Goal: Task Accomplishment & Management: Use online tool/utility

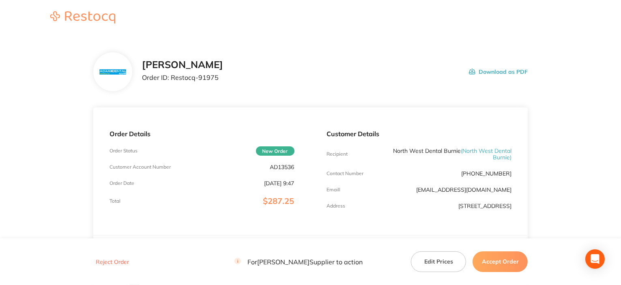
click at [275, 164] on p "AD13536" at bounding box center [282, 167] width 24 height 6
copy p "AD13536"
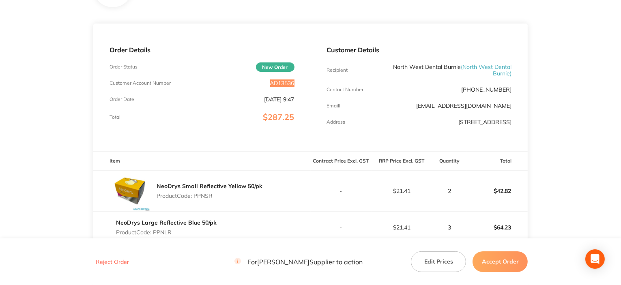
scroll to position [203, 0]
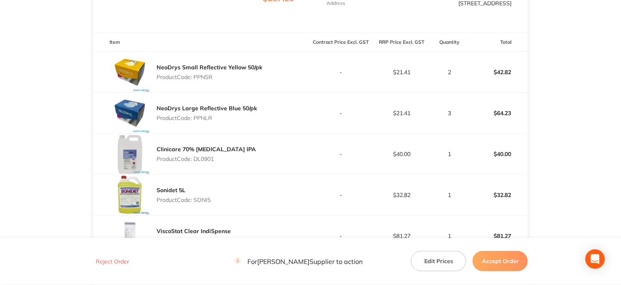
click at [201, 78] on p "Product Code: PPNSR" at bounding box center [210, 77] width 106 height 6
copy p "PPNSR"
click at [200, 117] on p "Product Code: PPNLR" at bounding box center [207, 118] width 101 height 6
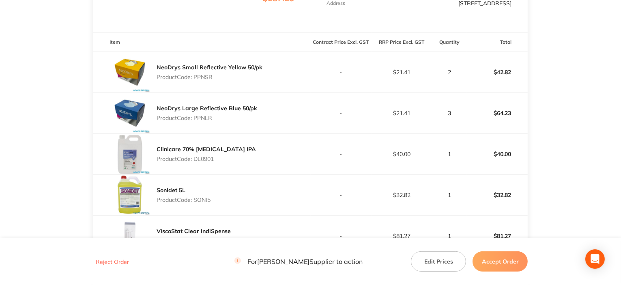
copy p "PPNLR"
click at [198, 157] on p "Product Code: DL0901" at bounding box center [206, 159] width 99 height 6
copy p "DL0901"
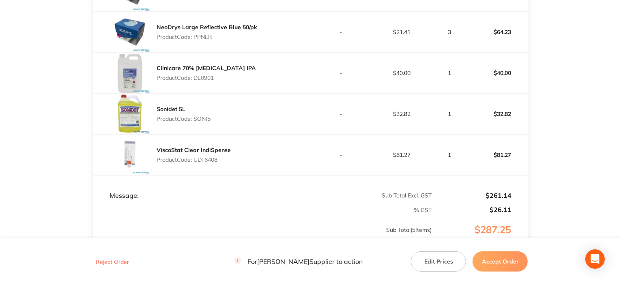
click at [209, 120] on p "Product Code: SONI5" at bounding box center [184, 119] width 54 height 6
copy p "SONI5"
click at [206, 160] on p "Product Code: UDT6408" at bounding box center [194, 160] width 74 height 6
click at [207, 160] on p "Product Code: UDT6408" at bounding box center [194, 160] width 74 height 6
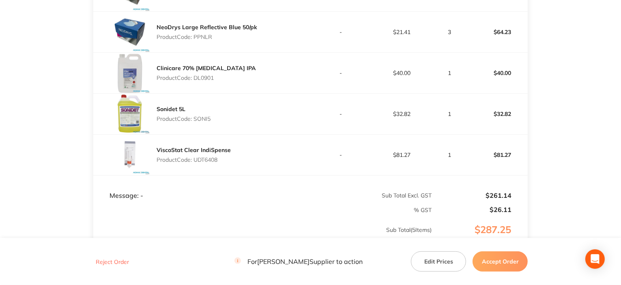
copy p "UDT6408"
click at [491, 260] on button "Accept Order" at bounding box center [500, 261] width 55 height 20
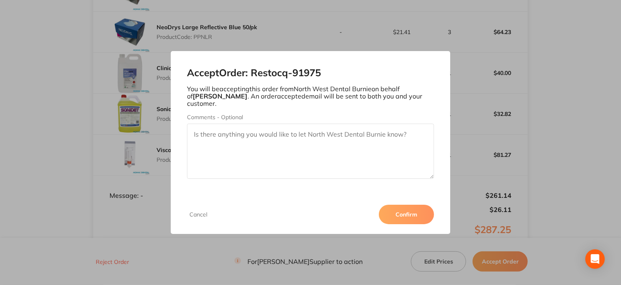
click at [414, 215] on button "Confirm" at bounding box center [406, 214] width 55 height 19
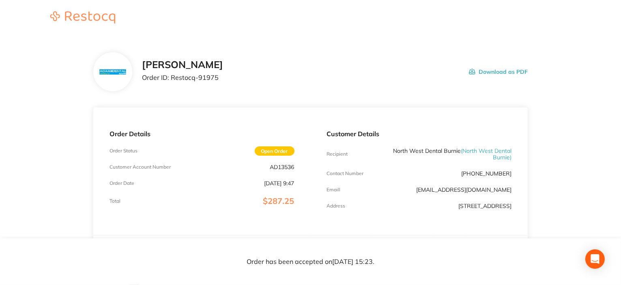
scroll to position [0, 0]
drag, startPoint x: 170, startPoint y: 78, endPoint x: 246, endPoint y: 71, distance: 75.8
click at [246, 71] on div "[PERSON_NAME] Order ID: Restocq- 91975 Download as PDF" at bounding box center [335, 71] width 386 height 25
copy p "Restocq- 91975"
